Goal: Information Seeking & Learning: Learn about a topic

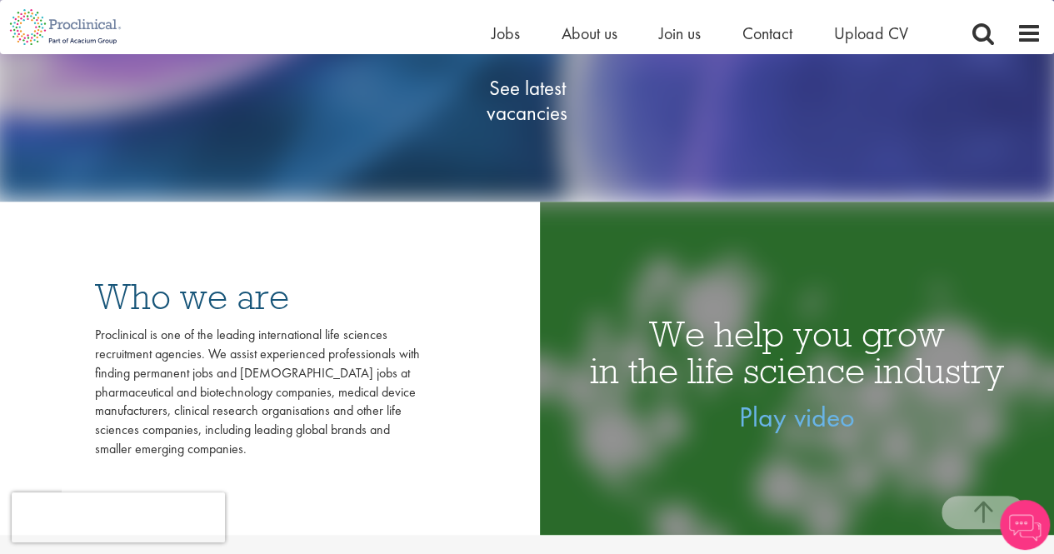
scroll to position [250, 0]
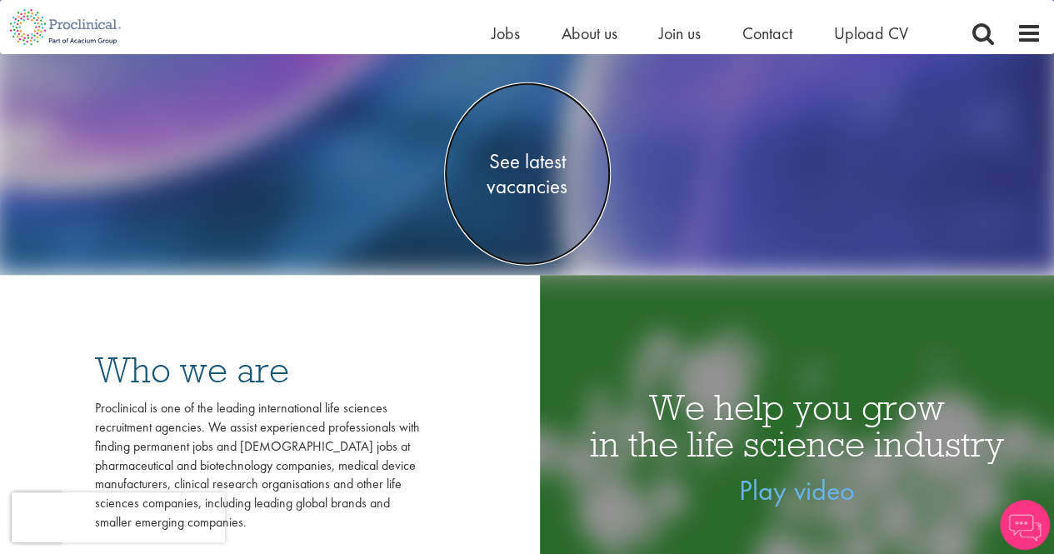
click at [527, 183] on span "See latest vacancies" at bounding box center [527, 173] width 167 height 50
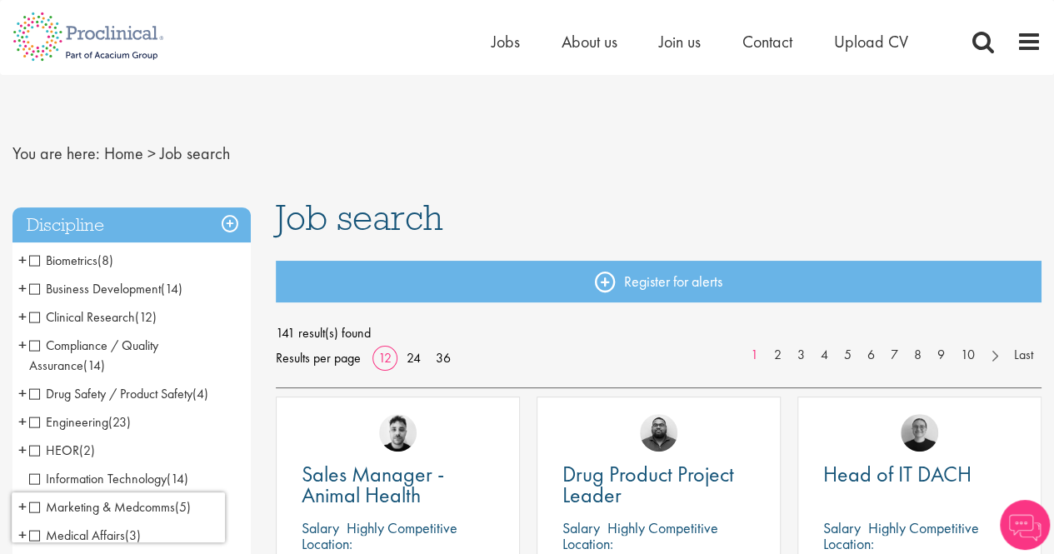
click at [89, 316] on span "Clinical Research" at bounding box center [82, 317] width 106 height 18
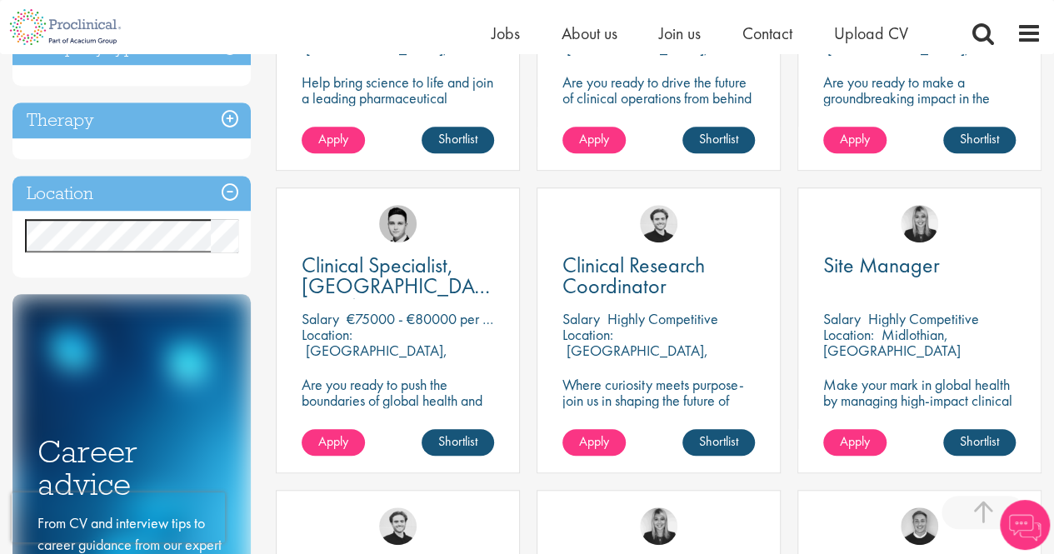
scroll to position [500, 0]
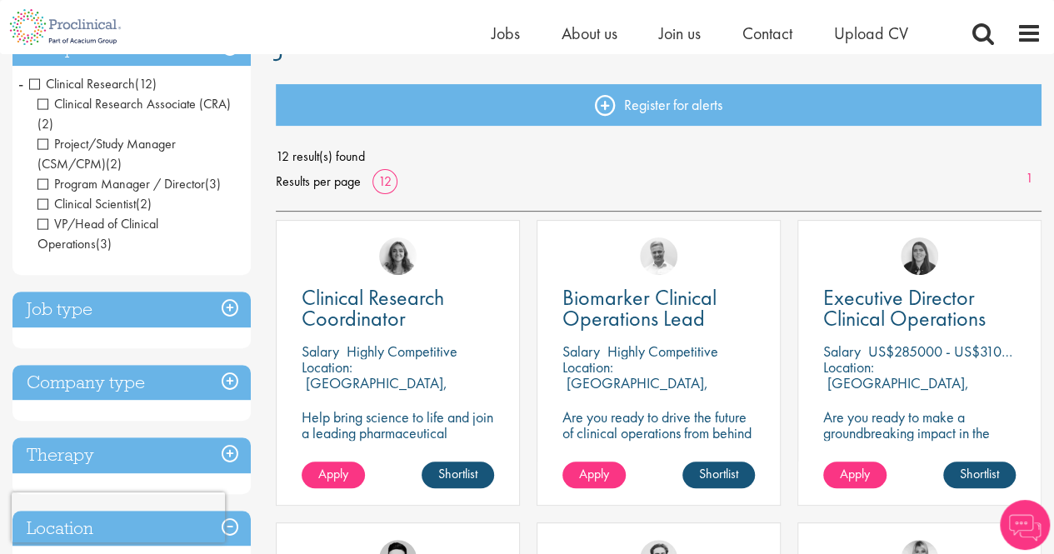
scroll to position [333, 0]
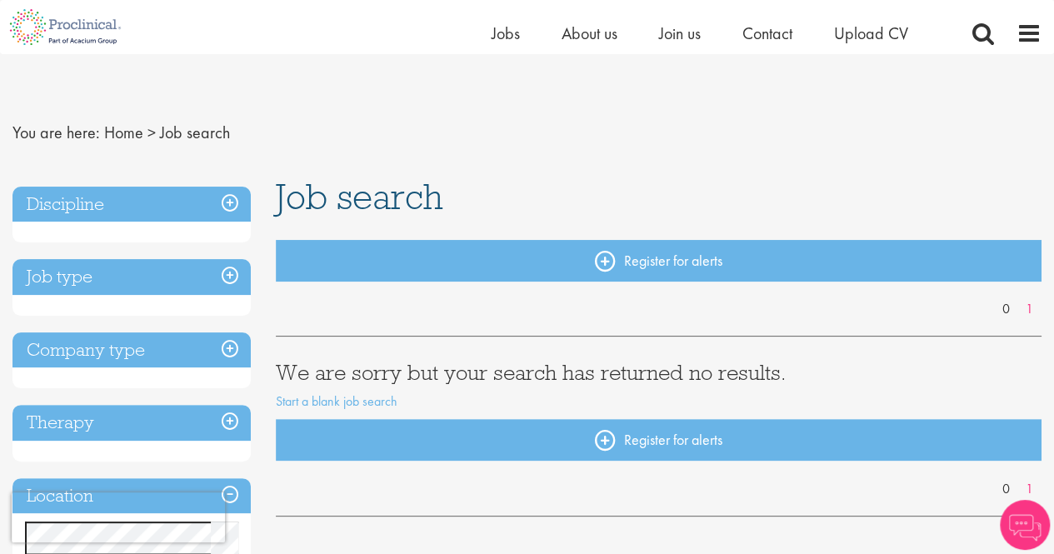
scroll to position [83, 0]
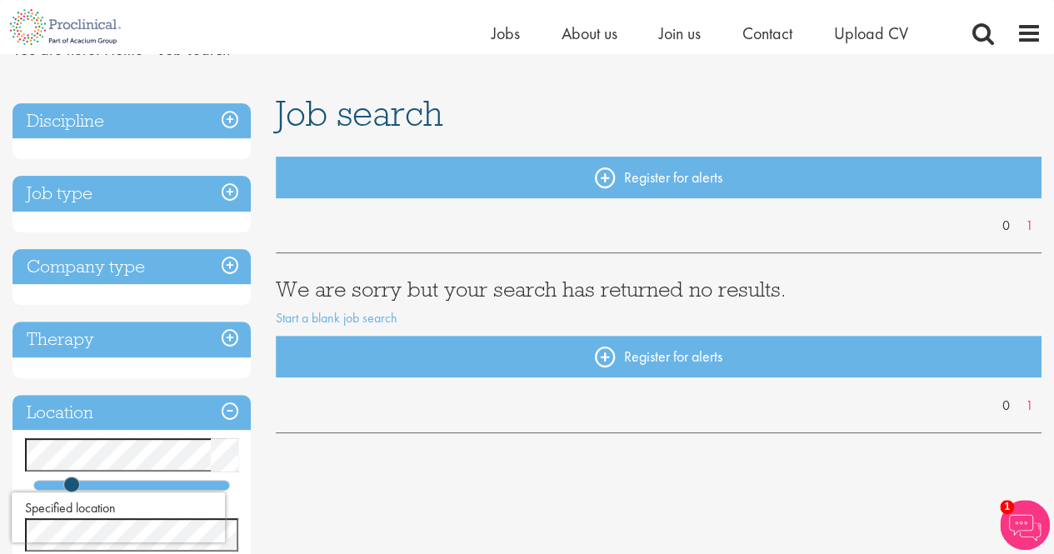
click at [195, 190] on h3 "Job type" at bounding box center [132, 194] width 238 height 36
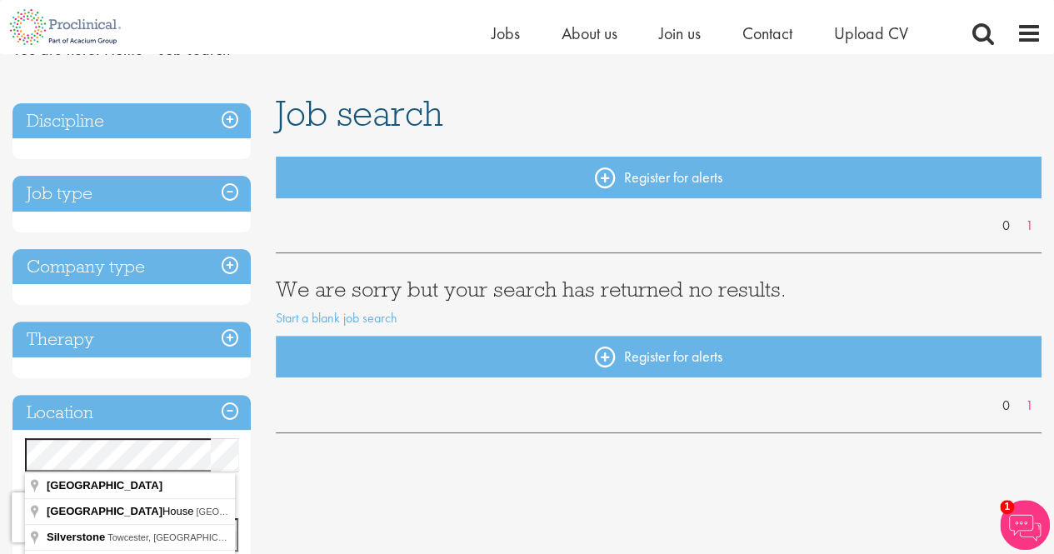
scroll to position [333, 0]
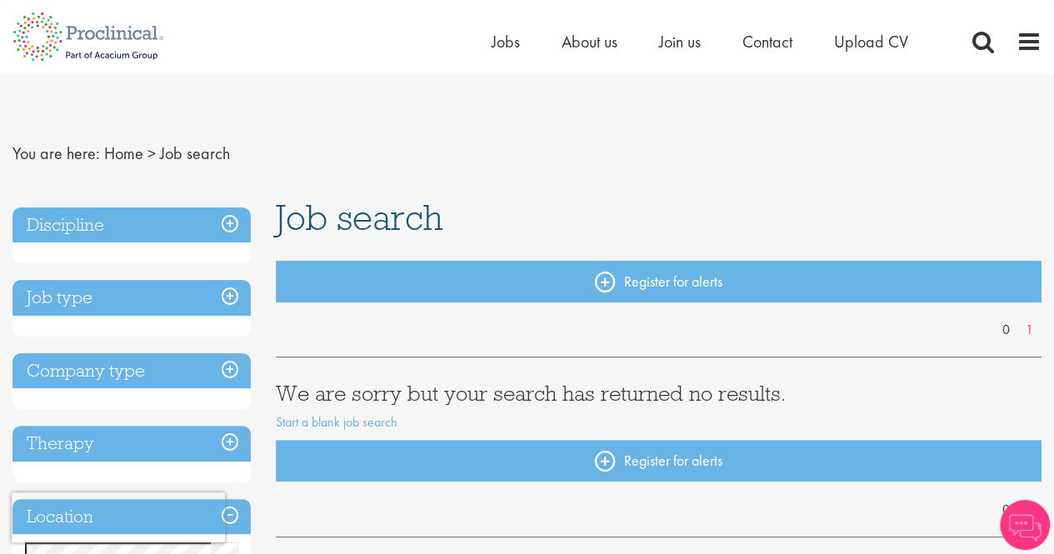
click at [125, 213] on h3 "Discipline" at bounding box center [132, 226] width 238 height 36
click at [112, 308] on h3 "Job type" at bounding box center [132, 298] width 238 height 36
click at [362, 423] on link "Start a blank job search" at bounding box center [337, 422] width 122 height 18
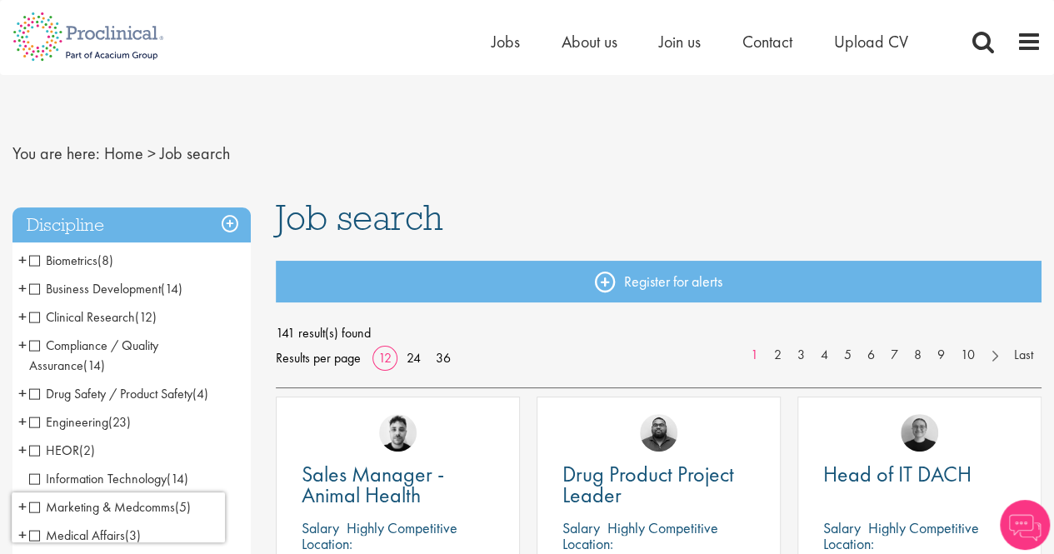
click at [110, 320] on span "Clinical Research" at bounding box center [82, 317] width 106 height 18
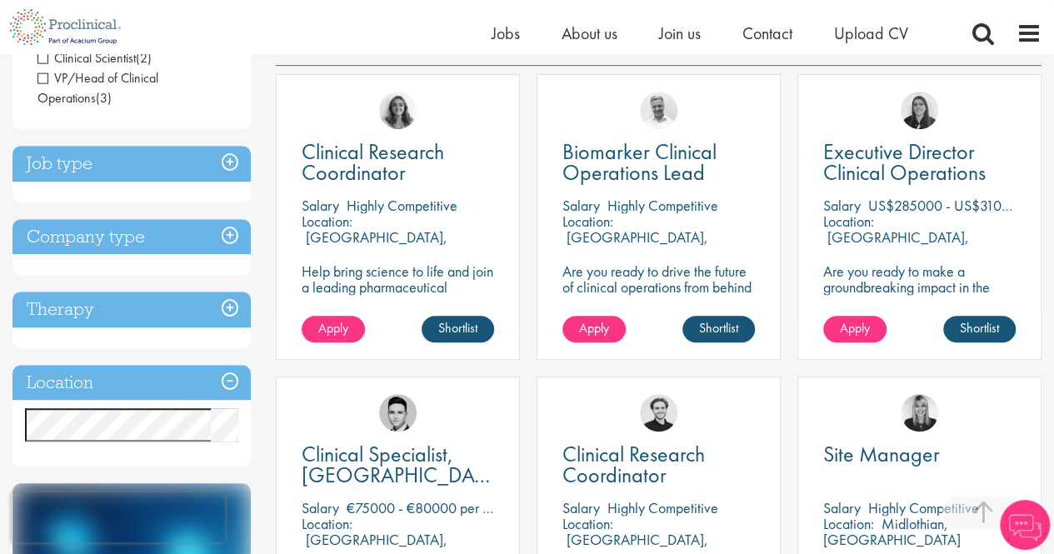
scroll to position [417, 0]
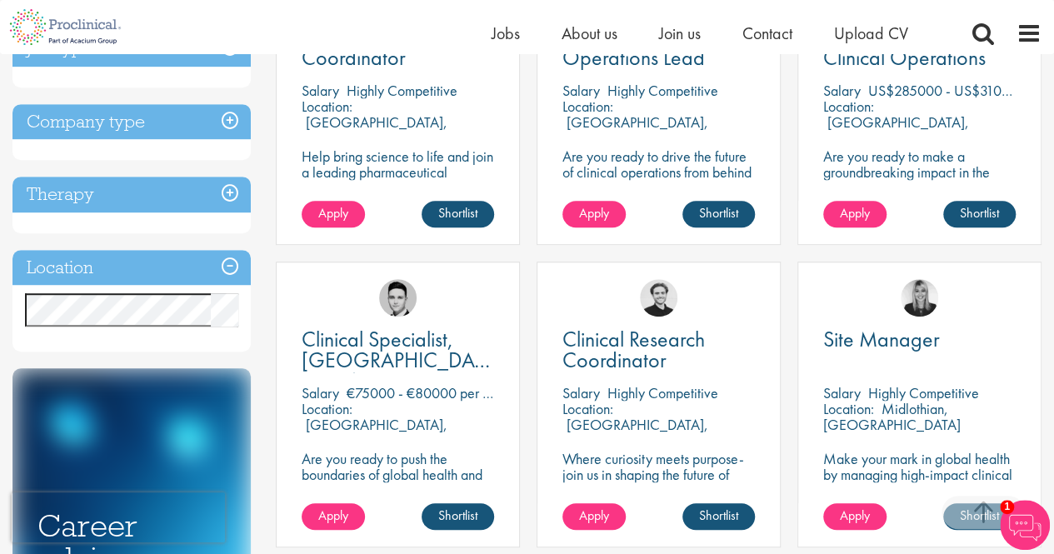
click at [232, 273] on h3 "Location" at bounding box center [132, 268] width 238 height 36
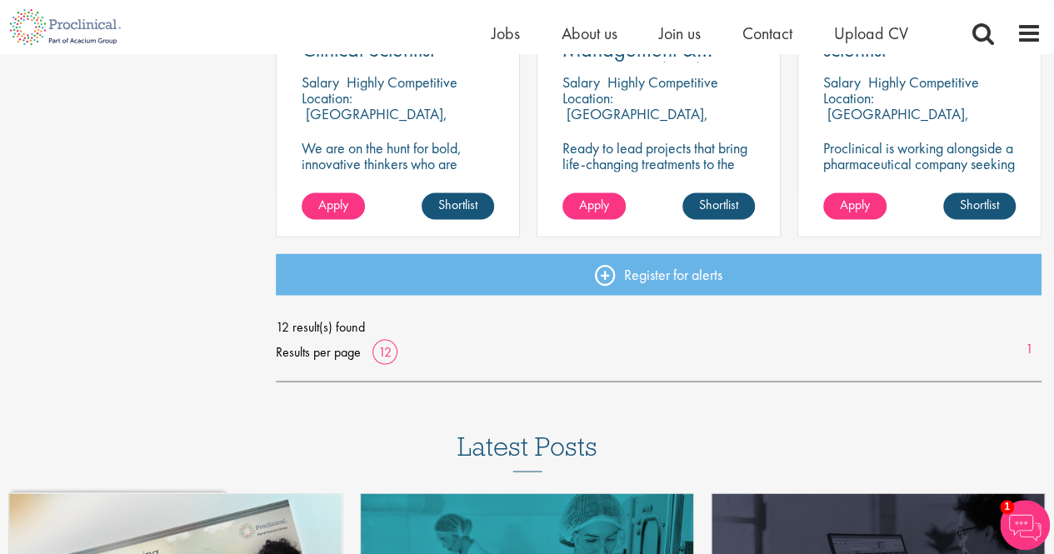
scroll to position [1334, 0]
